Goal: Task Accomplishment & Management: Manage account settings

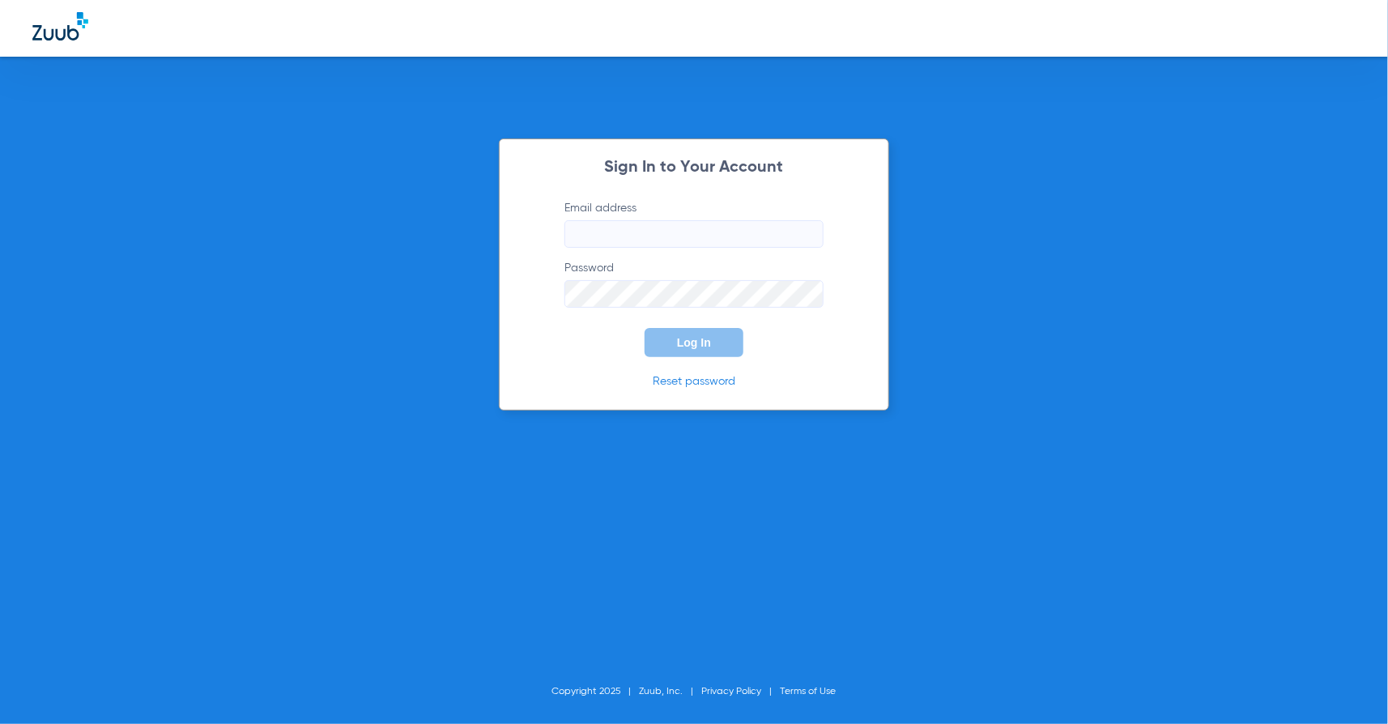
click at [665, 232] on input "Email address" at bounding box center [693, 234] width 259 height 28
type input "[PERSON_NAME][EMAIL_ADDRESS][PERSON_NAME][DOMAIN_NAME]"
click at [697, 342] on span "Log In" at bounding box center [694, 342] width 34 height 13
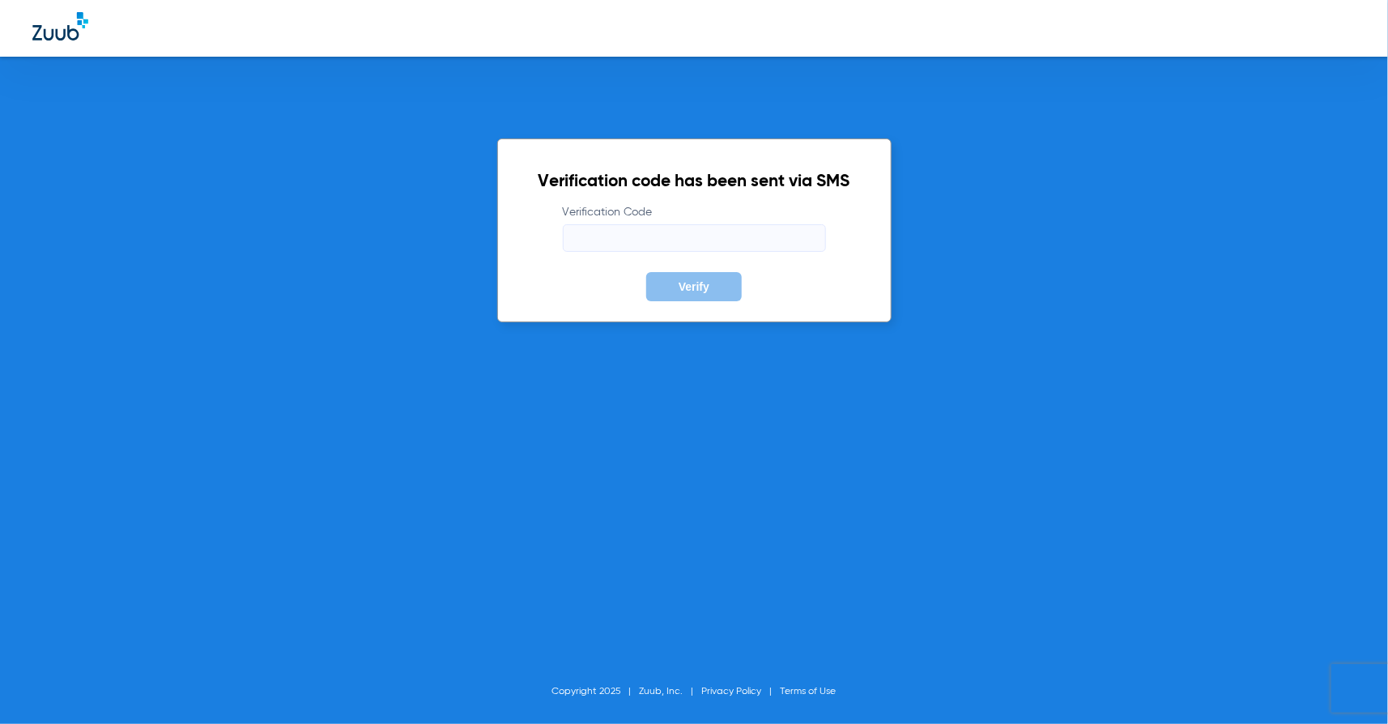
click at [648, 236] on input "Verification Code" at bounding box center [694, 238] width 263 height 28
type input "124930"
click at [646, 272] on button "Verify" at bounding box center [694, 286] width 96 height 29
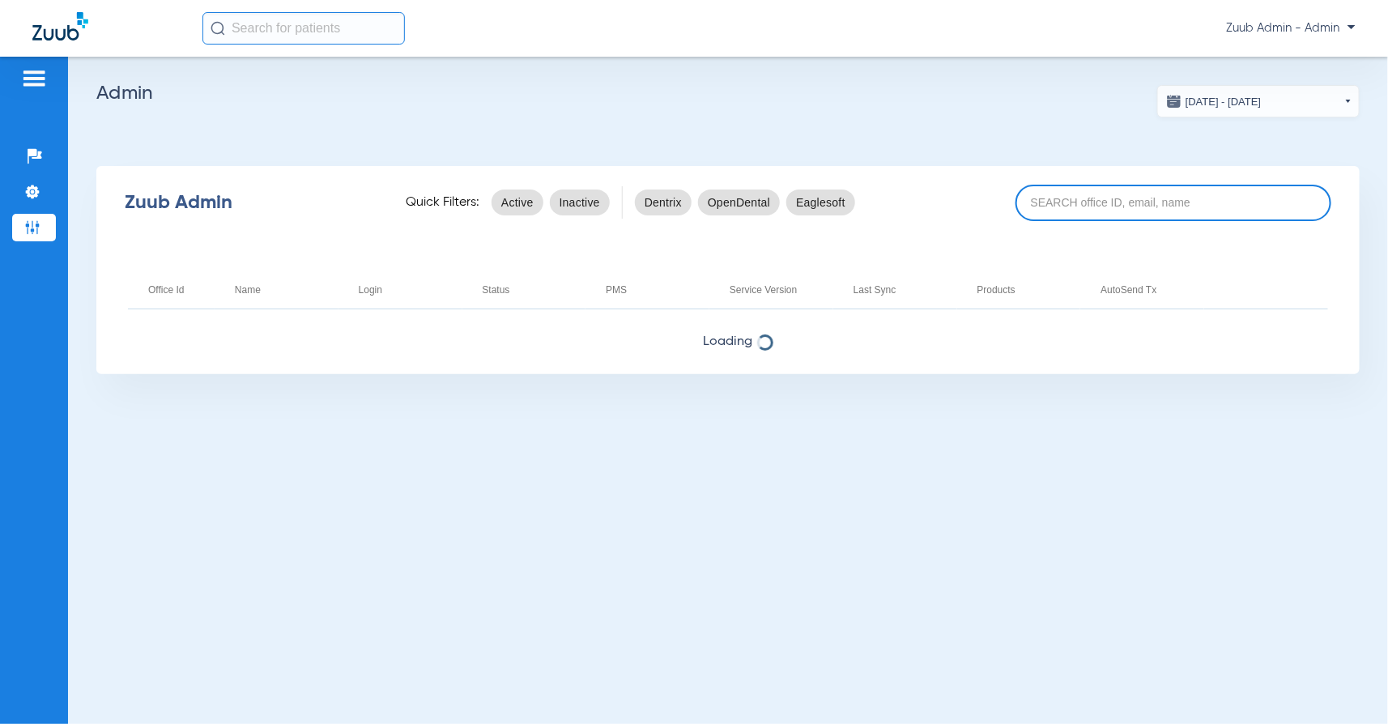
click at [1066, 204] on input at bounding box center [1173, 203] width 316 height 36
paste input "17005213"
type input "17005213"
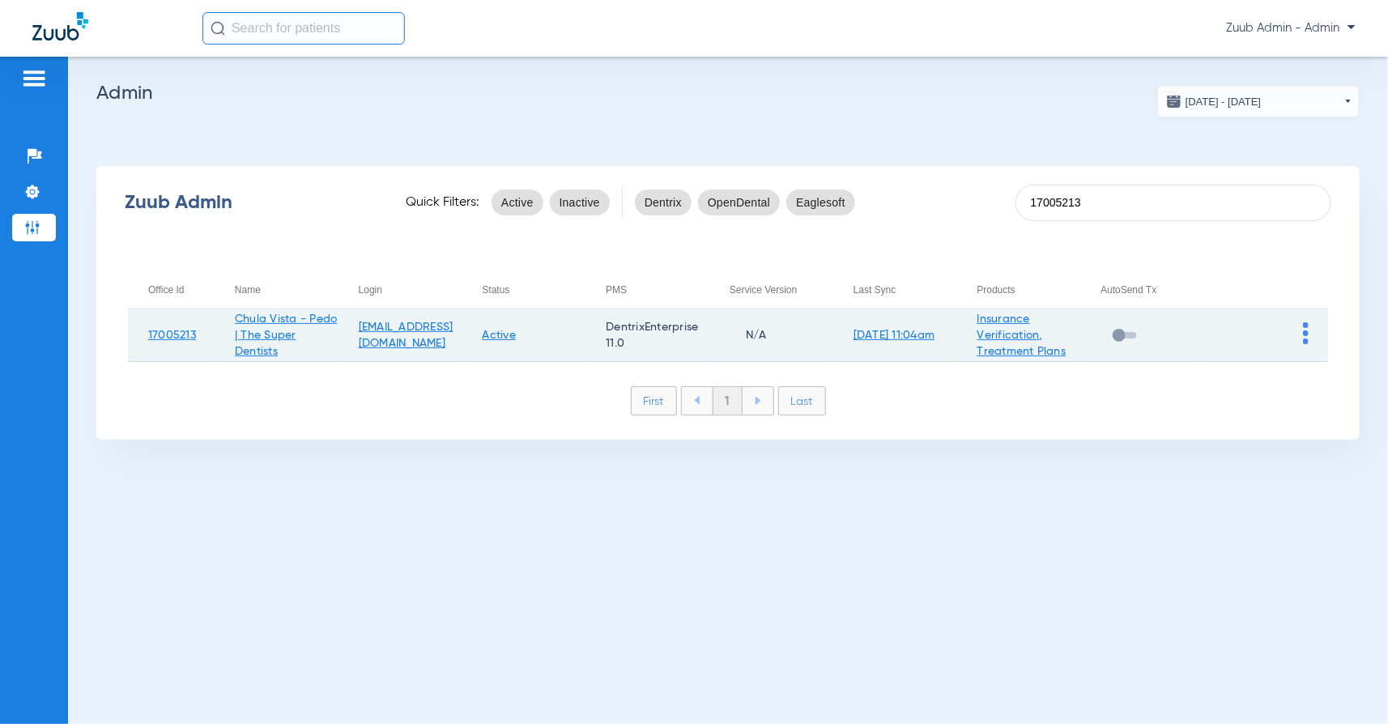
click at [1309, 335] on td at bounding box center [1266, 335] width 124 height 53
click at [1303, 330] on img at bounding box center [1306, 333] width 6 height 22
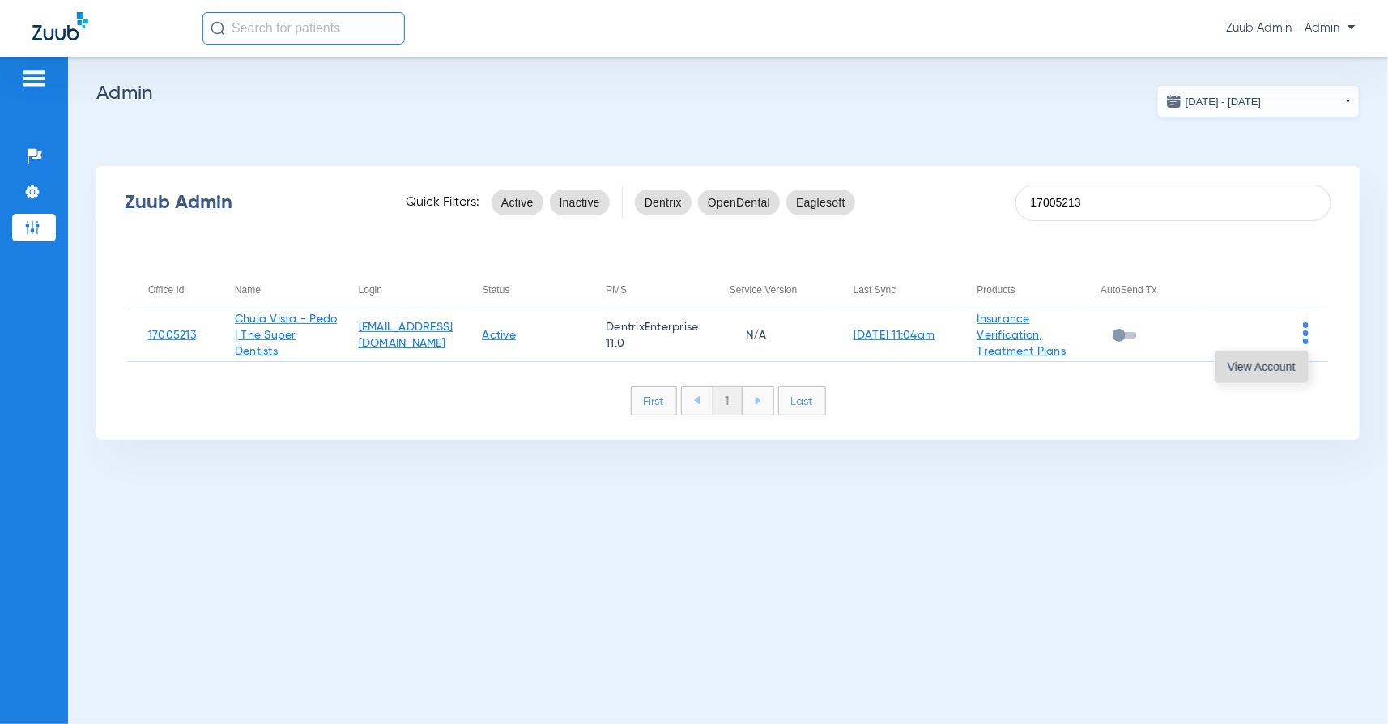
click at [1271, 363] on span "View Account" at bounding box center [1261, 366] width 68 height 11
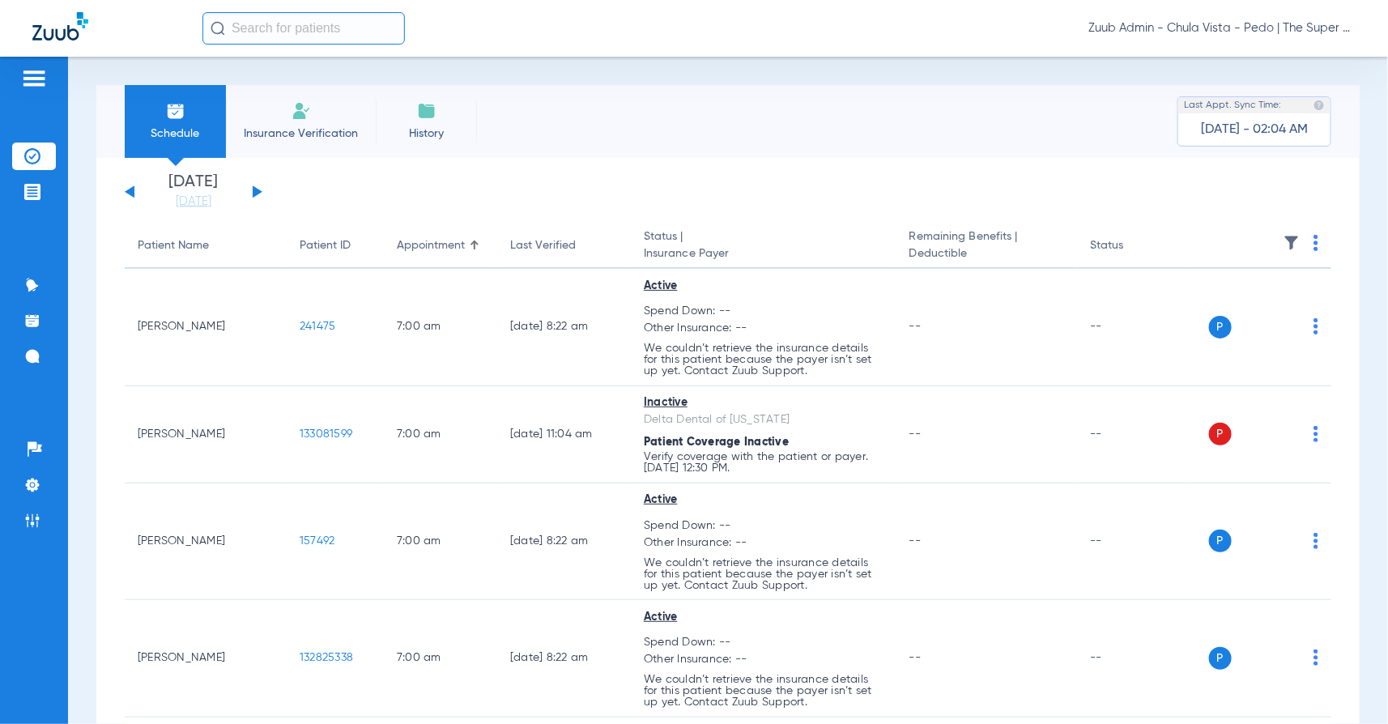
click at [25, 487] on img at bounding box center [32, 485] width 16 height 16
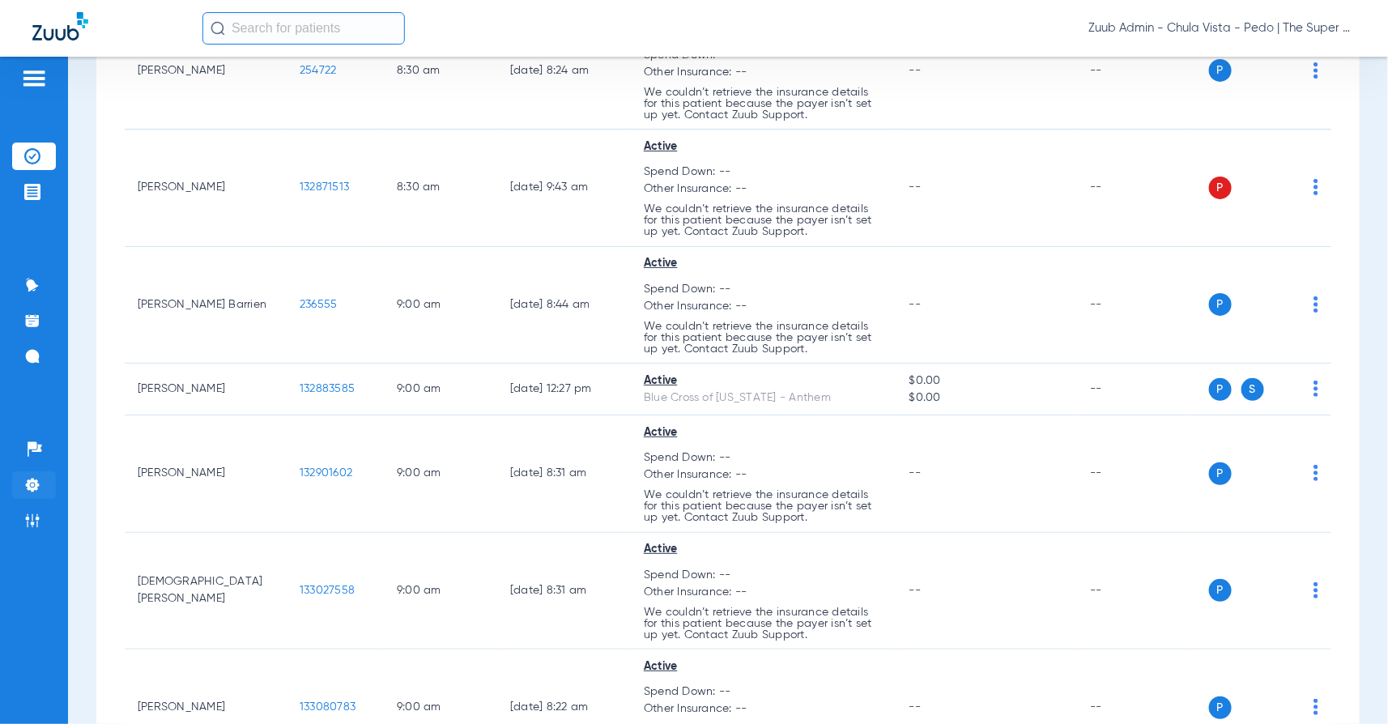
click at [27, 483] on img at bounding box center [32, 485] width 16 height 16
click at [32, 80] on img at bounding box center [34, 78] width 26 height 19
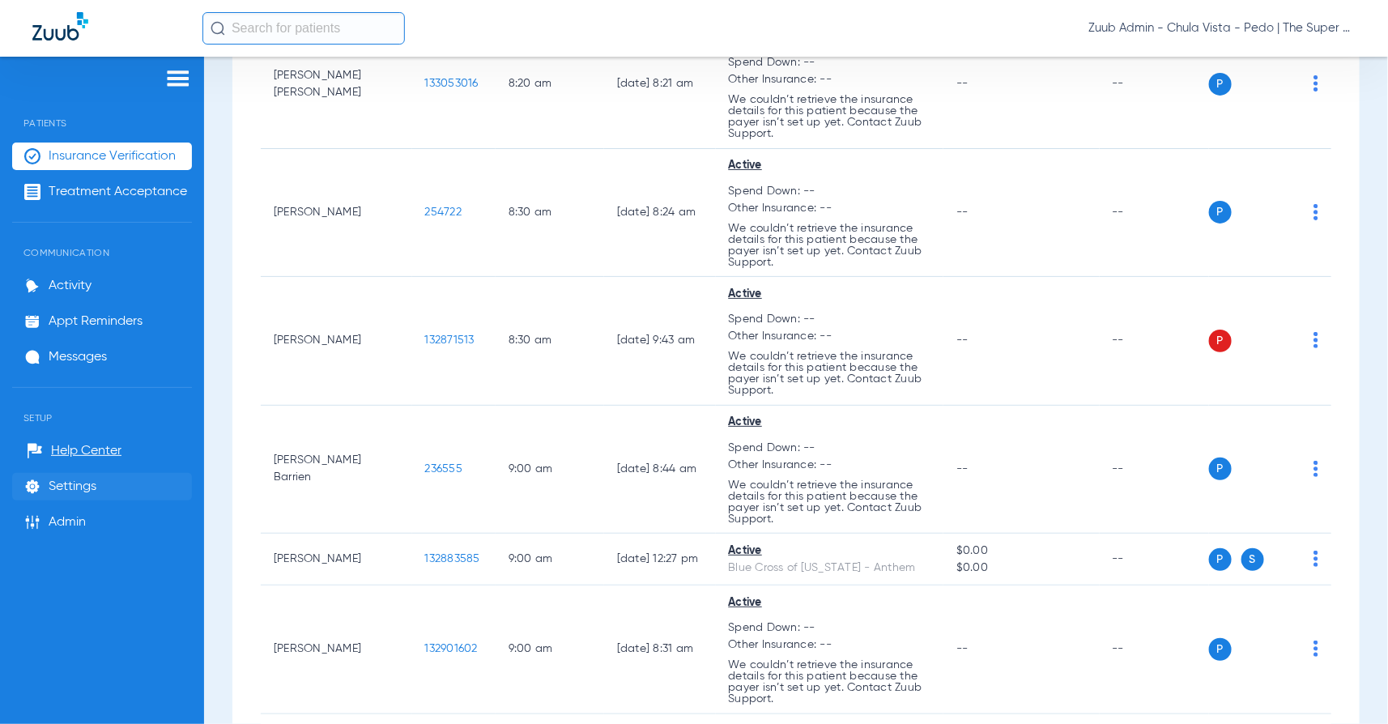
click at [79, 486] on span "Settings" at bounding box center [73, 486] width 48 height 16
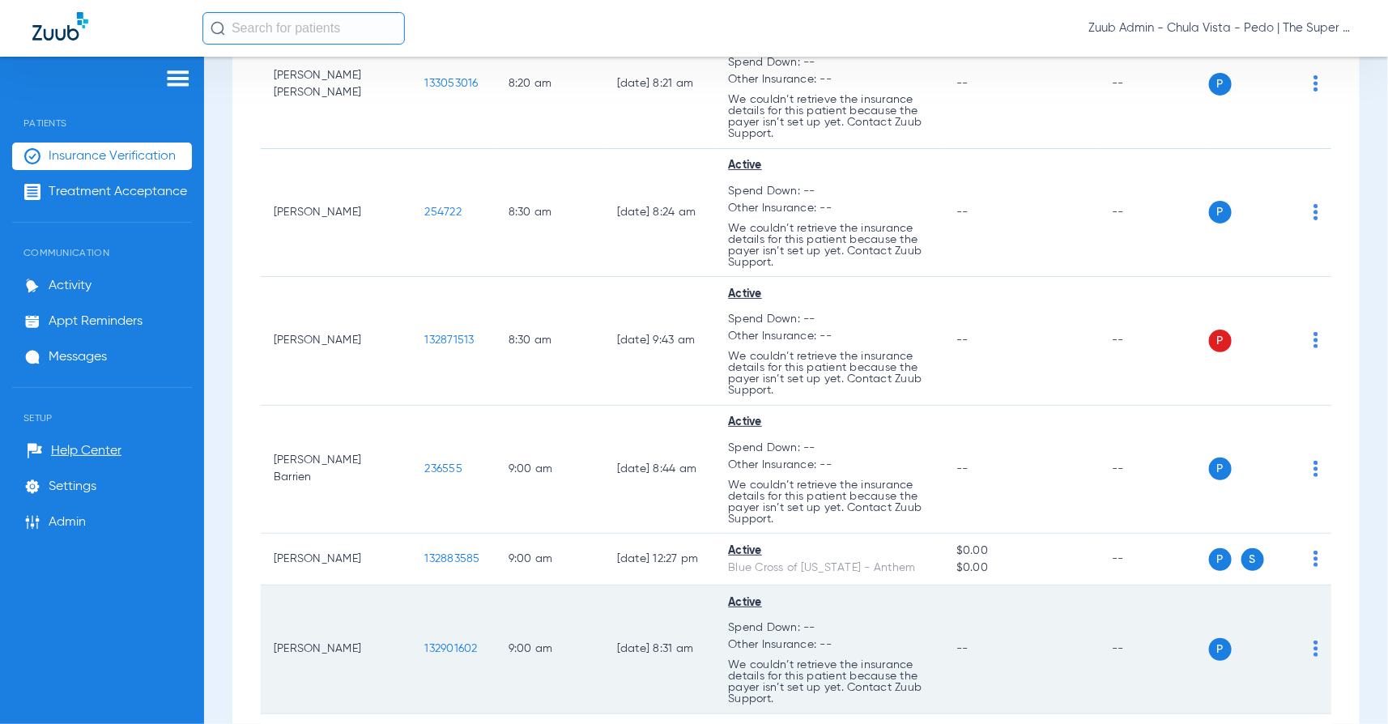
scroll to position [1986, 0]
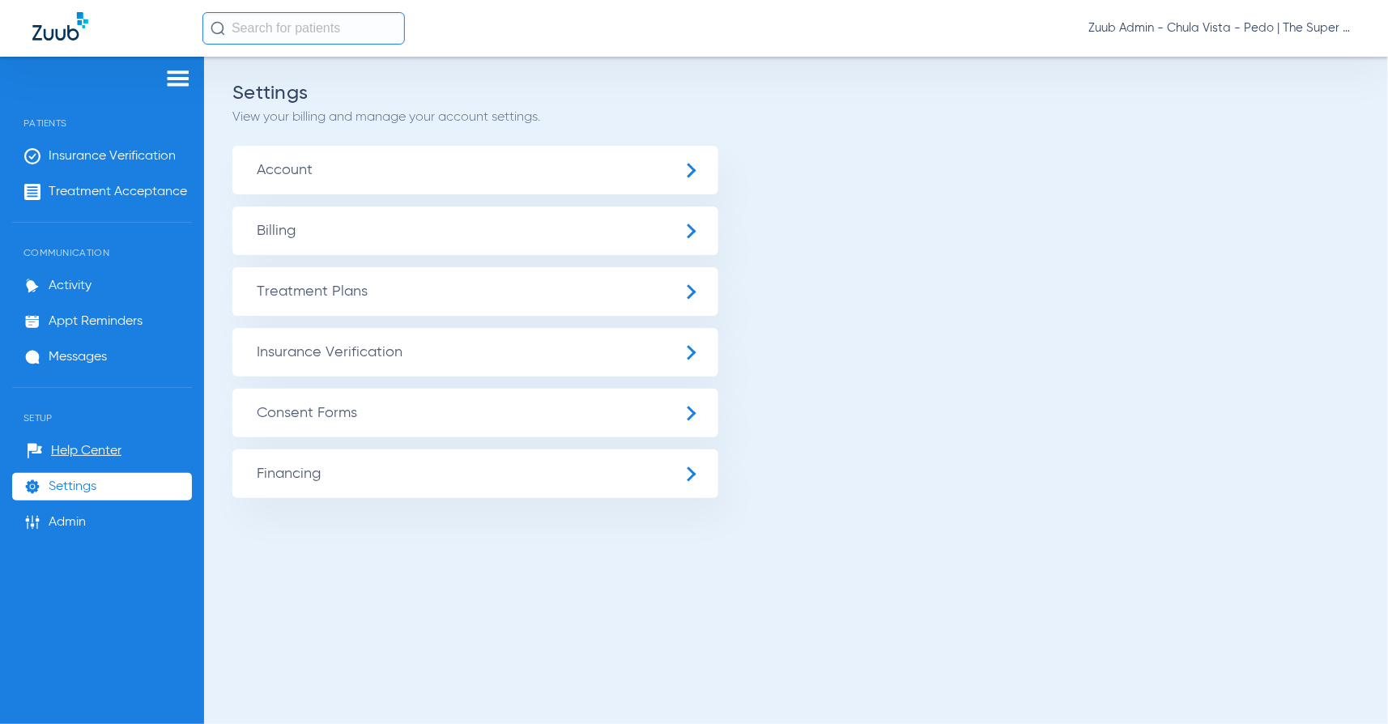
click at [341, 350] on span "Insurance Verification" at bounding box center [475, 352] width 486 height 49
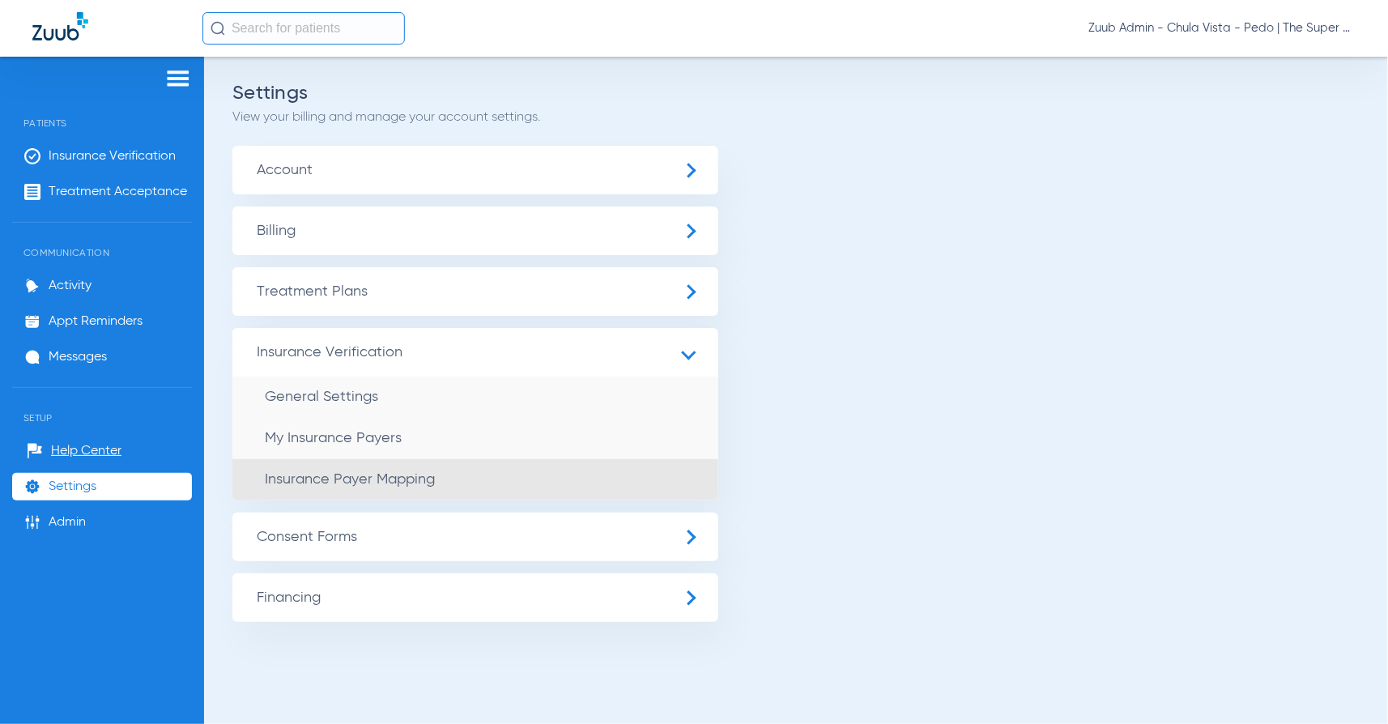
click at [393, 486] on span "Insurance Payer Mapping" at bounding box center [350, 479] width 170 height 15
